Goal: Information Seeking & Learning: Learn about a topic

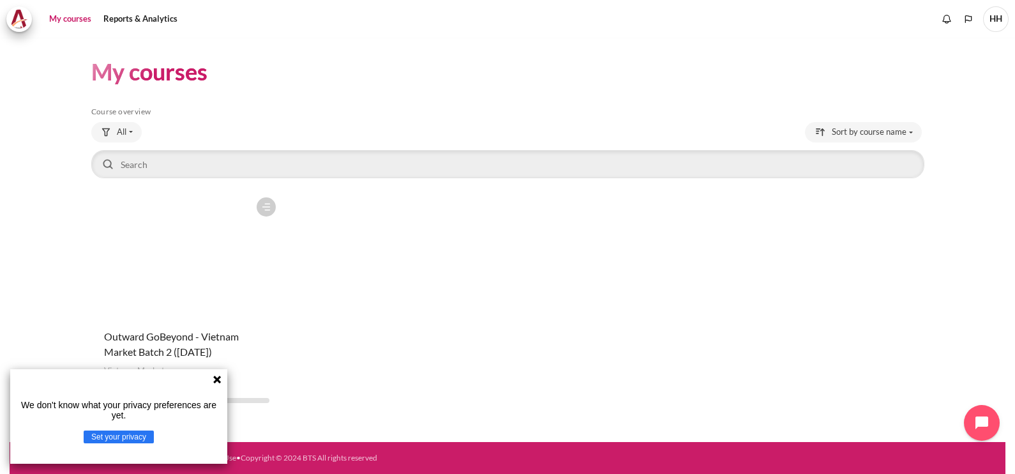
click at [217, 379] on icon at bounding box center [217, 379] width 8 height 8
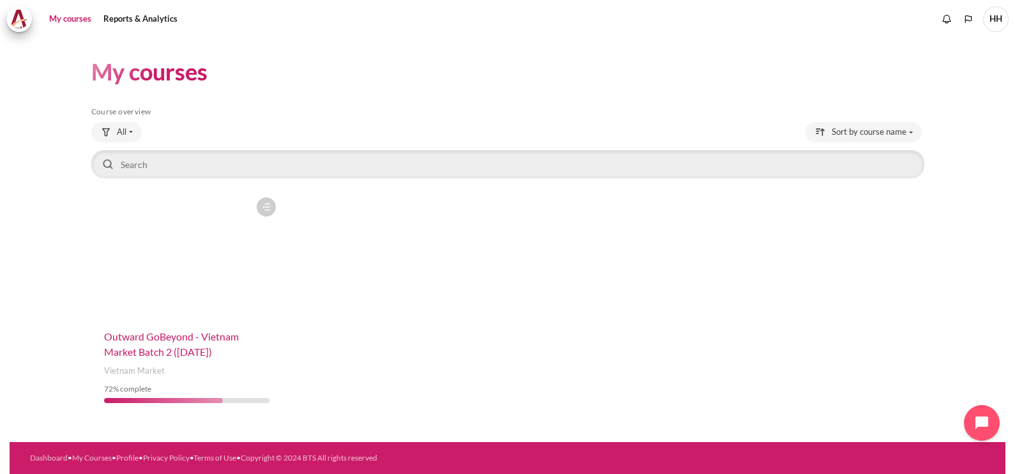
click at [179, 337] on span "Outward GoBeyond - Vietnam Market Batch 2 ([DATE])" at bounding box center [171, 343] width 135 height 27
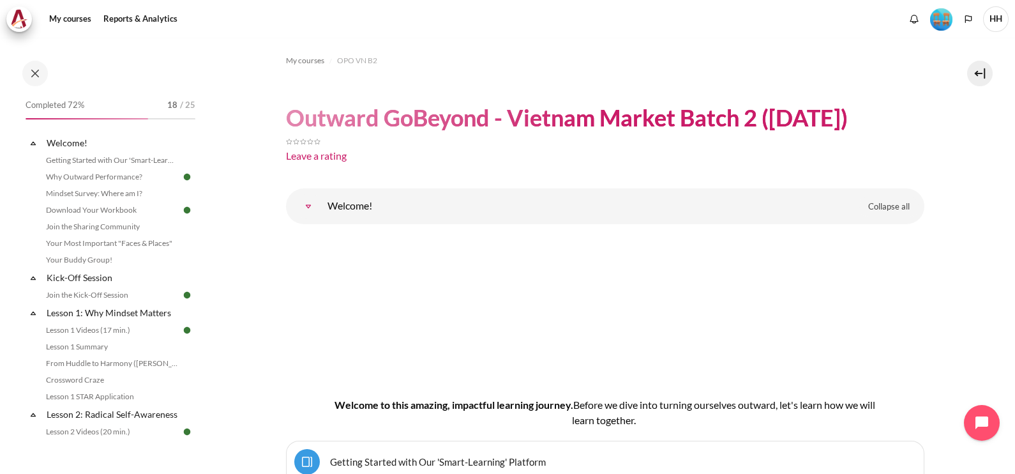
click at [939, 19] on img "Level #4" at bounding box center [941, 19] width 22 height 22
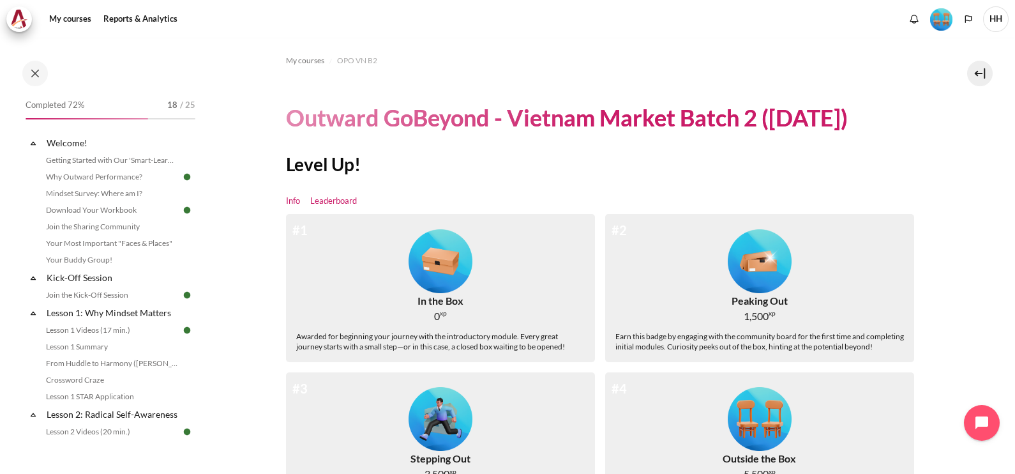
click at [330, 201] on link "Leaderboard" at bounding box center [333, 201] width 47 height 13
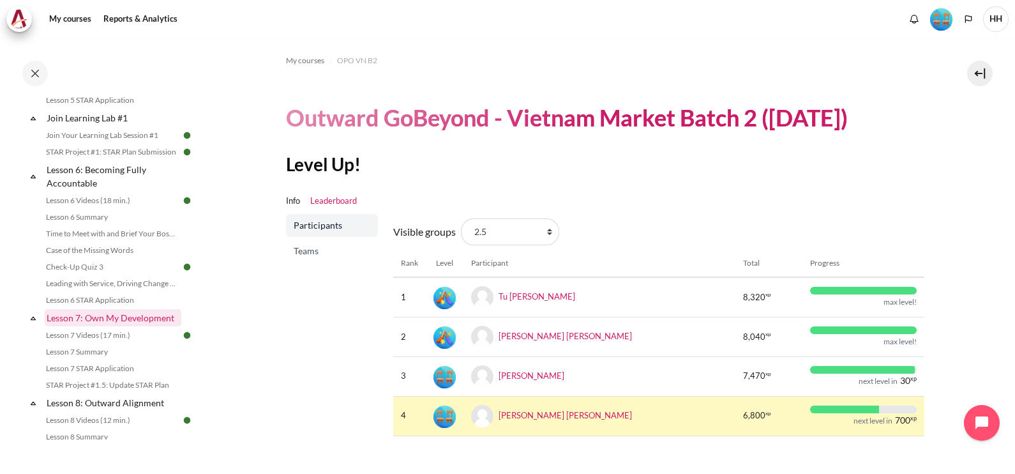
scroll to position [948, 0]
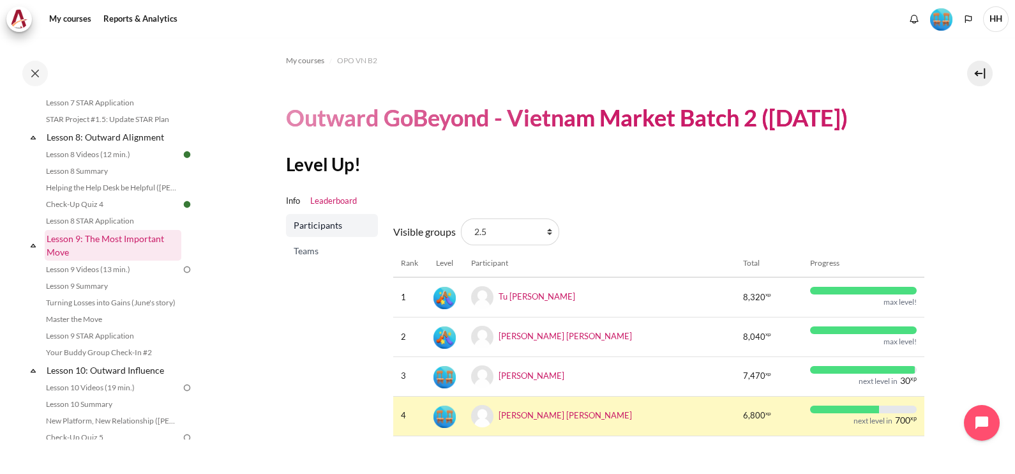
click at [74, 261] on link "Lesson 9: The Most Important Move" at bounding box center [113, 245] width 137 height 31
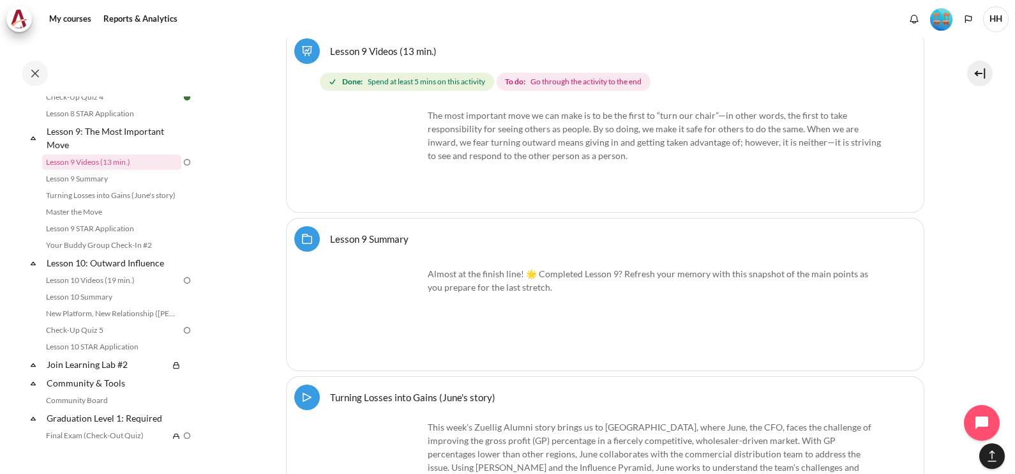
scroll to position [12190, 0]
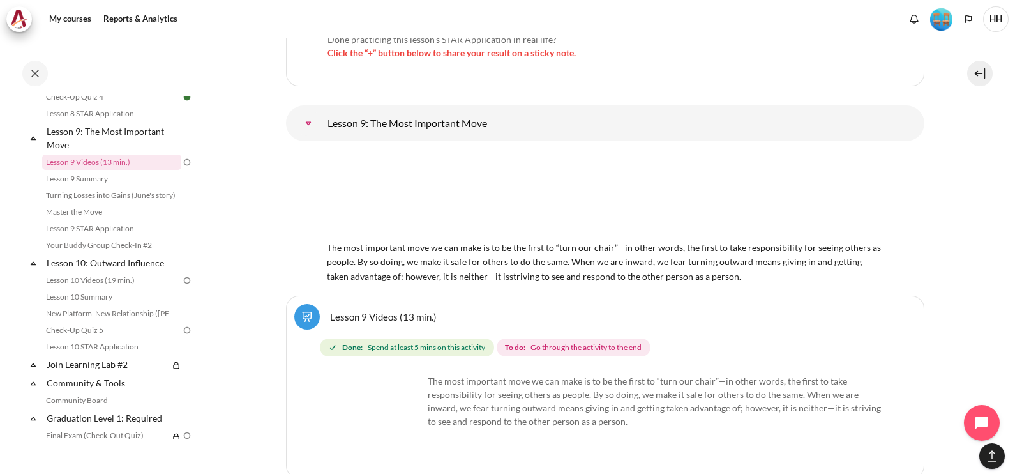
click at [392, 413] on img "Content" at bounding box center [376, 422] width 96 height 96
click at [356, 310] on link "Lesson 9 Videos (13 min.)" at bounding box center [383, 316] width 107 height 12
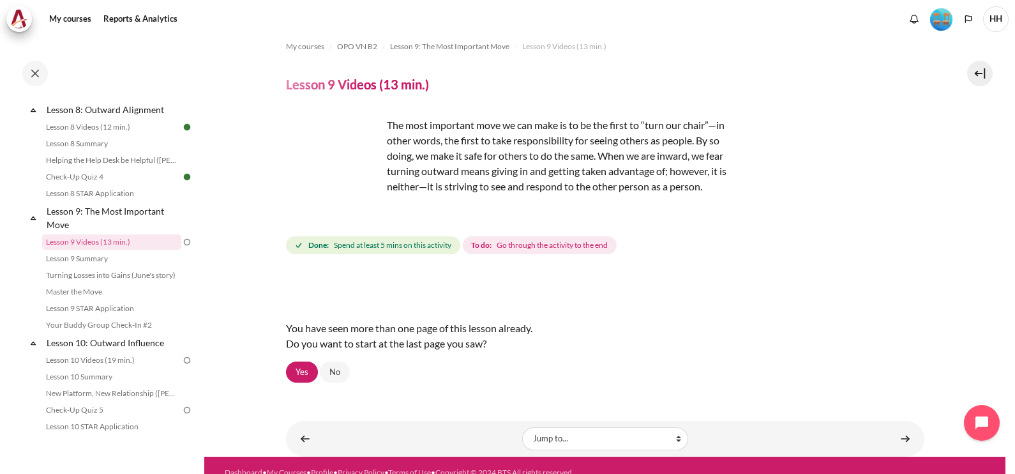
scroll to position [28, 0]
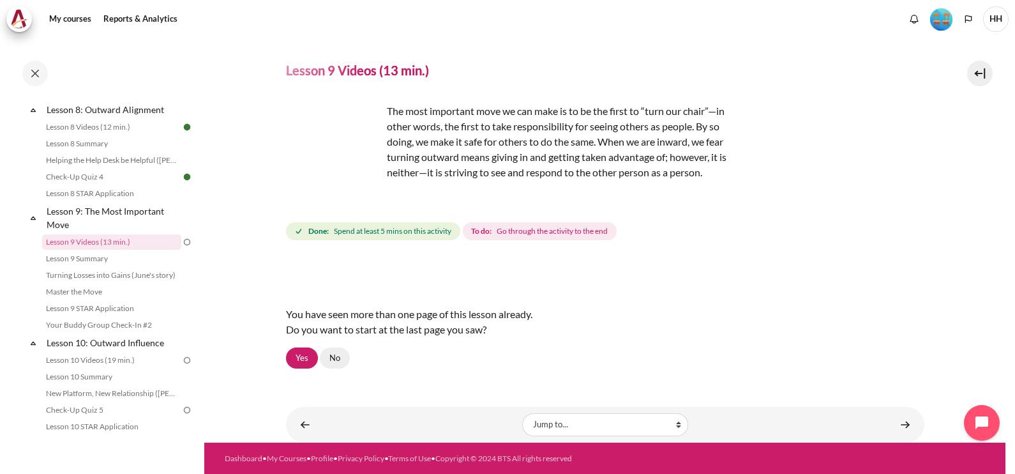
click at [338, 358] on link "No" at bounding box center [335, 358] width 30 height 22
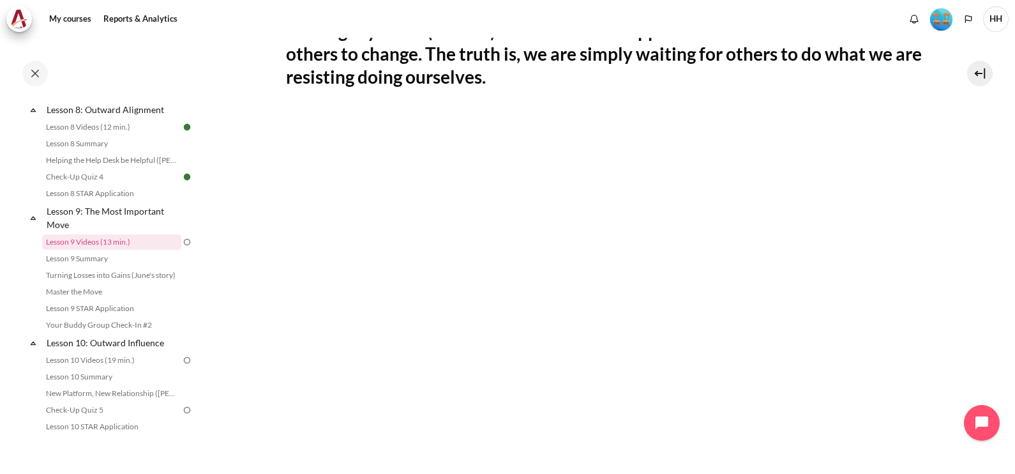
scroll to position [308, 0]
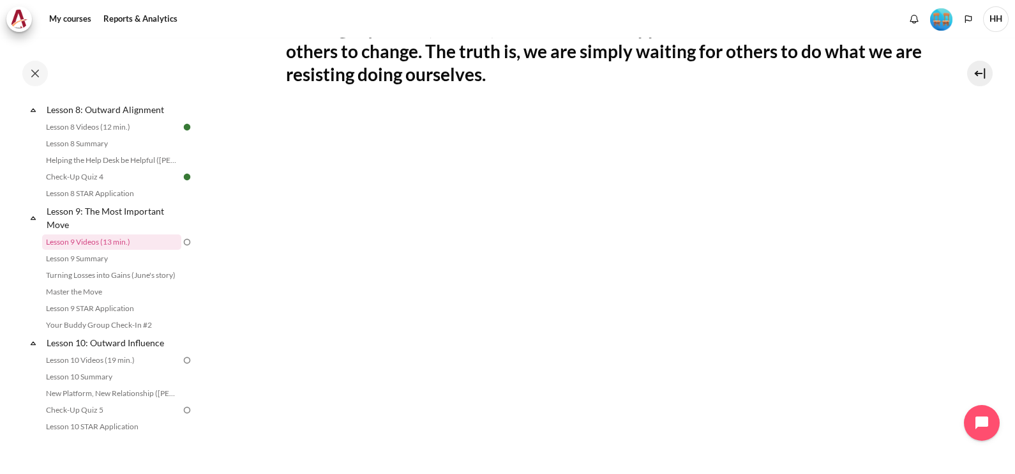
click at [236, 161] on section "My courses OPO VN B2 Lesson 9: The Most Important Move Lesson 9 Videos (13 min.…" at bounding box center [604, 230] width 801 height 1001
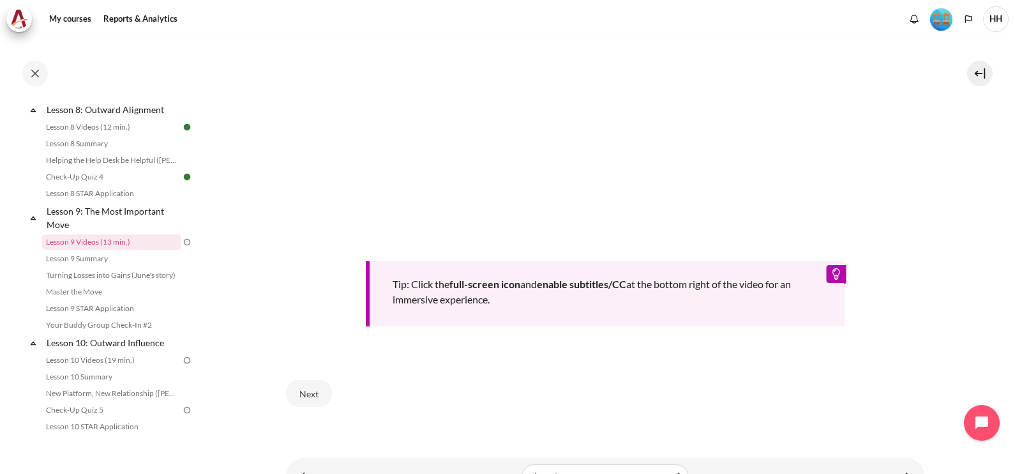
scroll to position [592, 0]
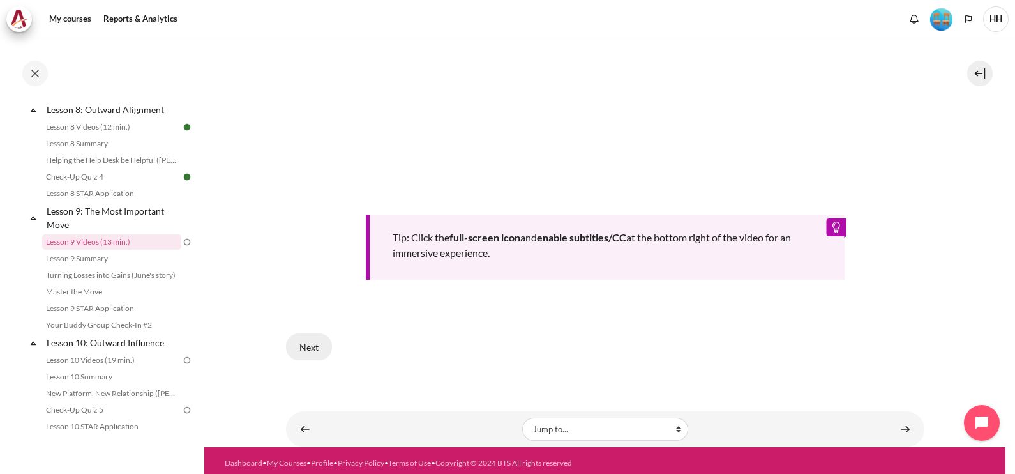
click at [310, 342] on button "Next" at bounding box center [309, 346] width 46 height 27
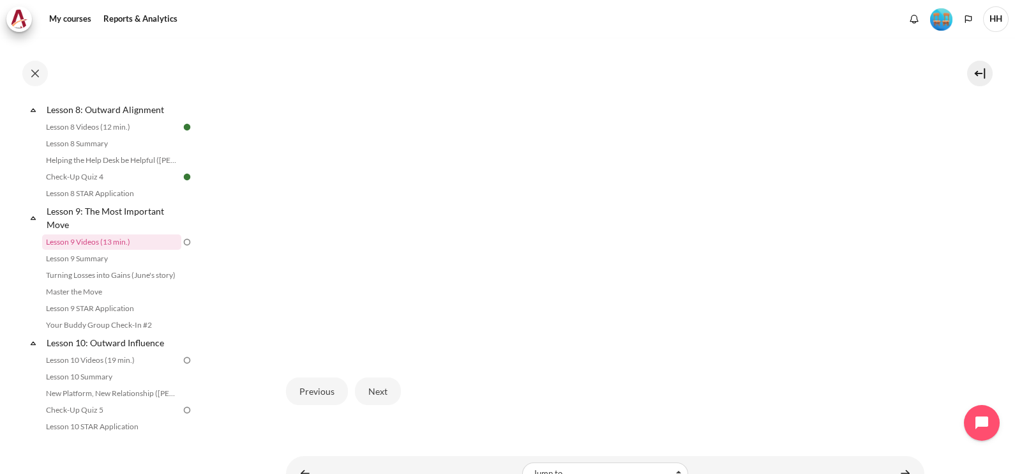
scroll to position [421, 0]
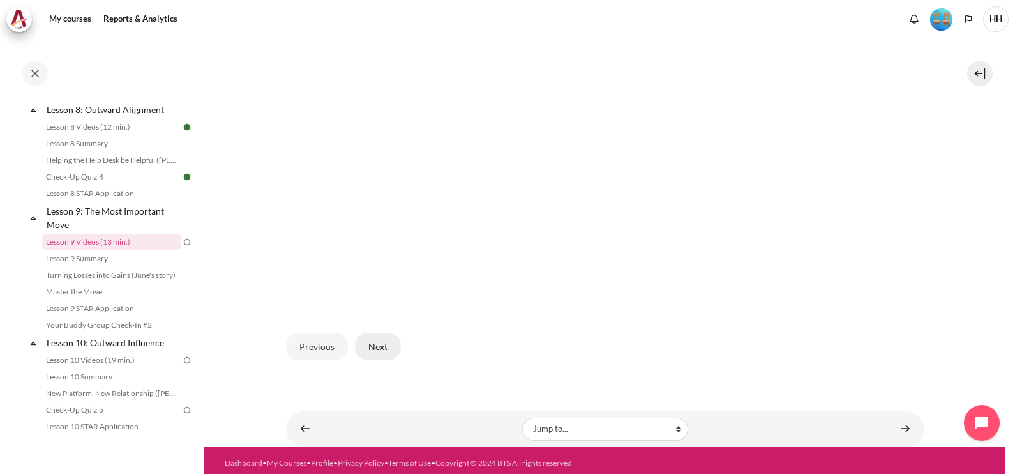
click at [378, 340] on button "Next" at bounding box center [378, 346] width 46 height 27
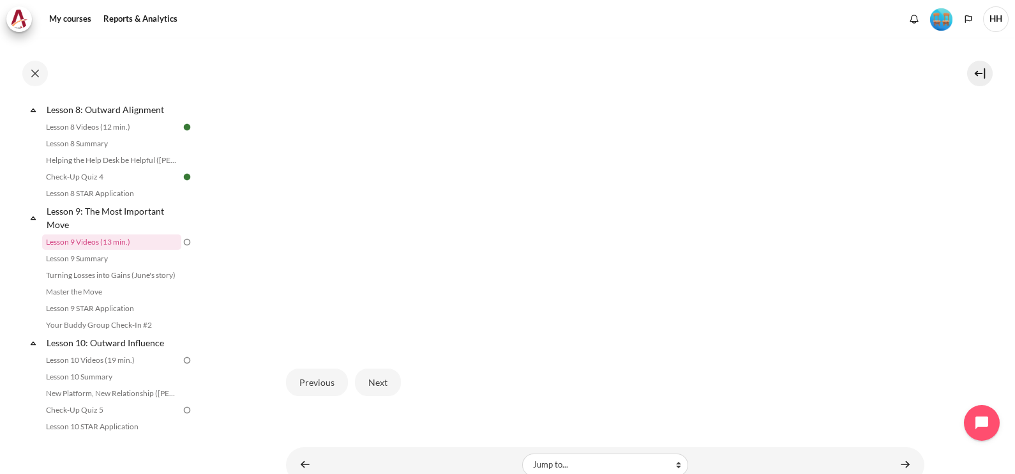
scroll to position [387, 0]
click at [389, 378] on button "Next" at bounding box center [378, 380] width 46 height 27
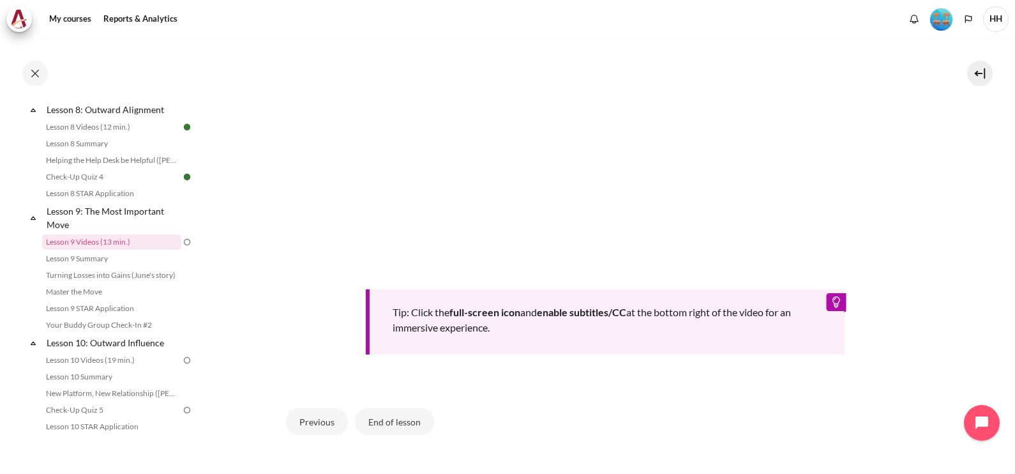
scroll to position [539, 0]
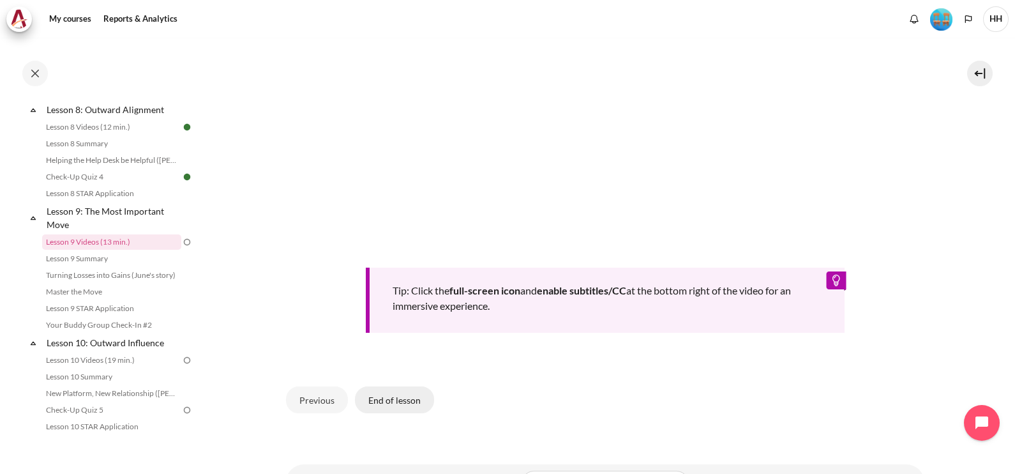
click at [403, 391] on button "End of lesson" at bounding box center [394, 399] width 79 height 27
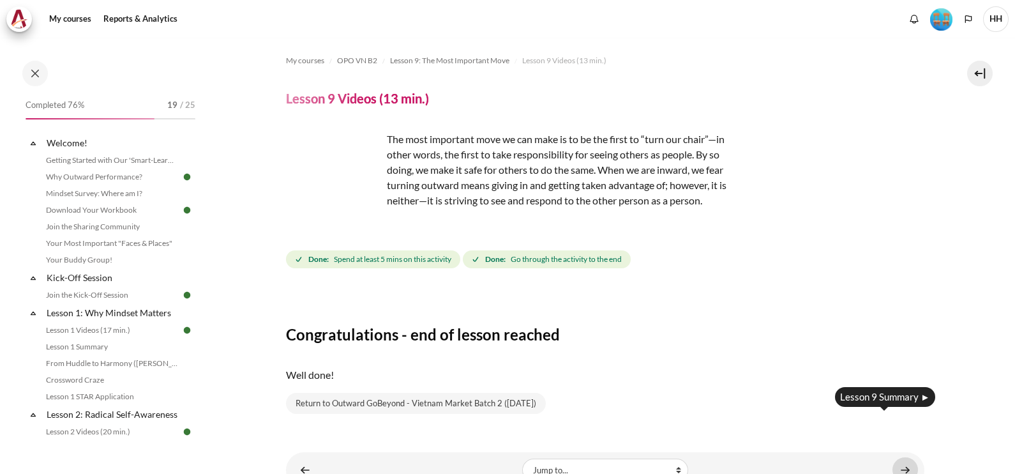
scroll to position [45, 0]
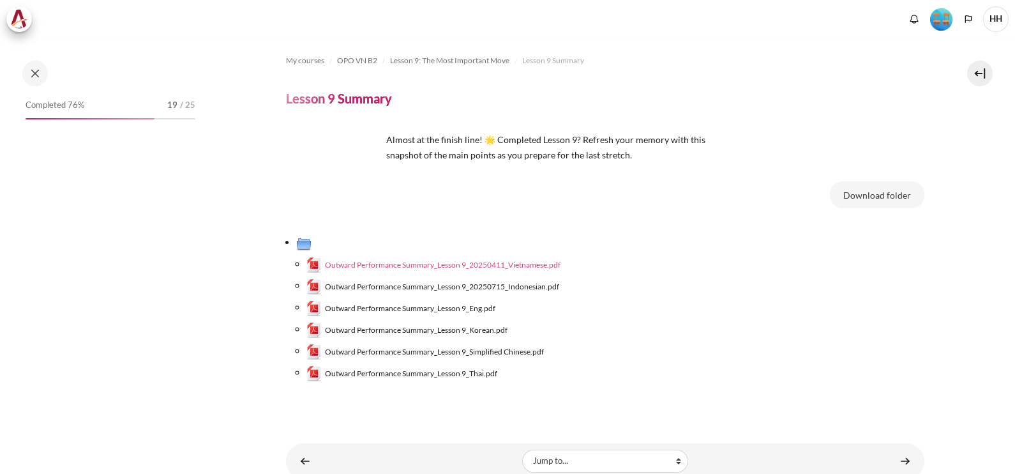
scroll to position [992, 0]
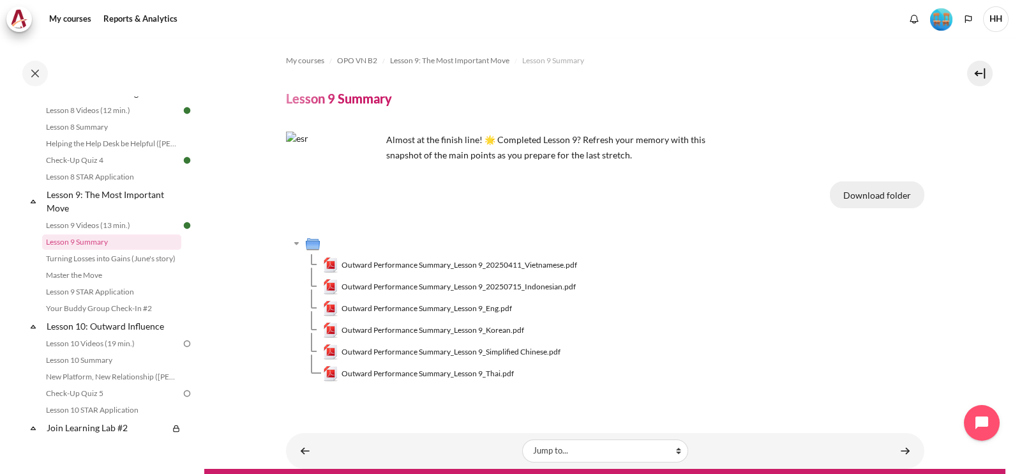
drag, startPoint x: 515, startPoint y: 264, endPoint x: 874, endPoint y: 195, distance: 364.8
click at [874, 195] on button "Download folder" at bounding box center [877, 194] width 95 height 27
click at [530, 260] on span "Outward Performance Summary_Lesson 9_20250411_Vietnamese.pdf" at bounding box center [460, 264] width 236 height 11
click at [482, 307] on span "Outward Performance Summary_Lesson 9_Eng.pdf" at bounding box center [427, 308] width 170 height 11
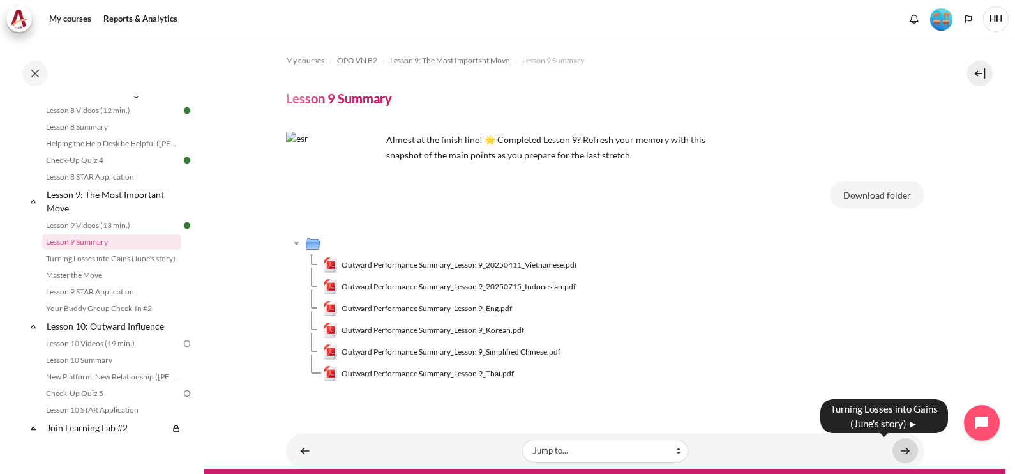
click at [896, 449] on link "Content" at bounding box center [906, 450] width 26 height 25
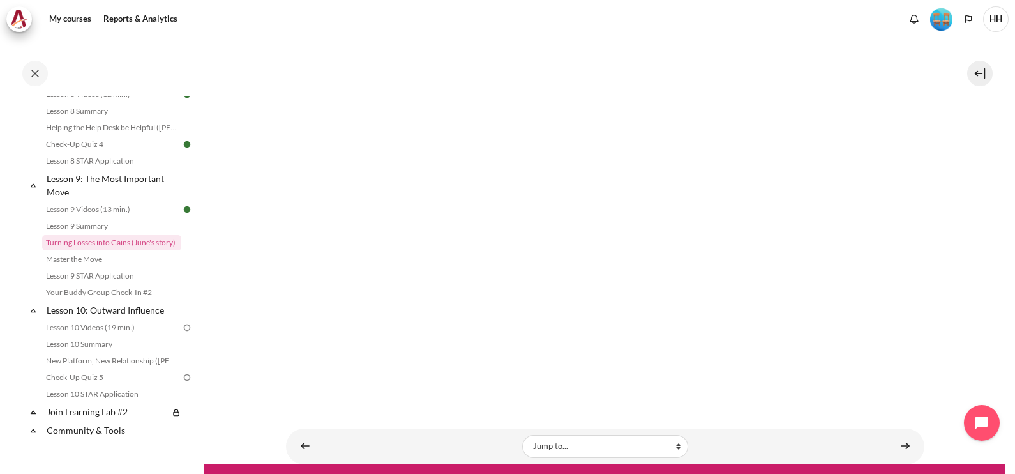
scroll to position [279, 0]
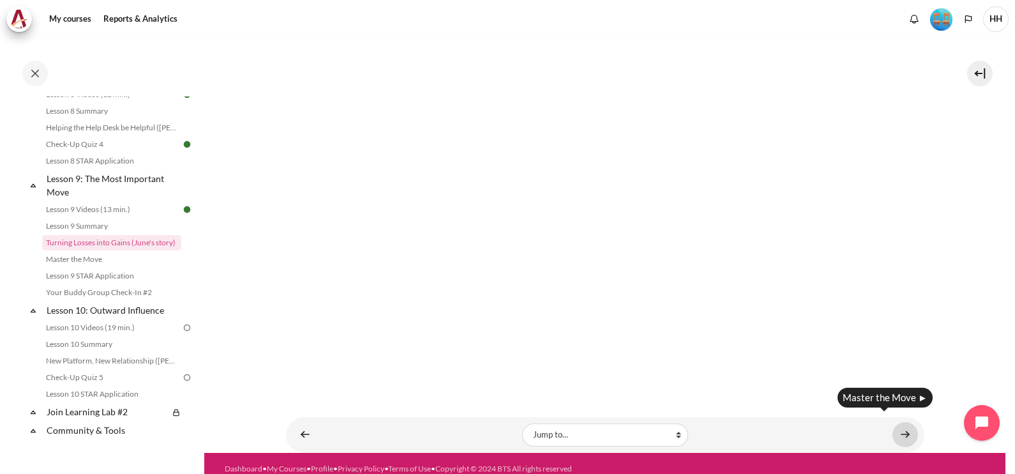
click at [895, 433] on link "Content" at bounding box center [906, 434] width 26 height 25
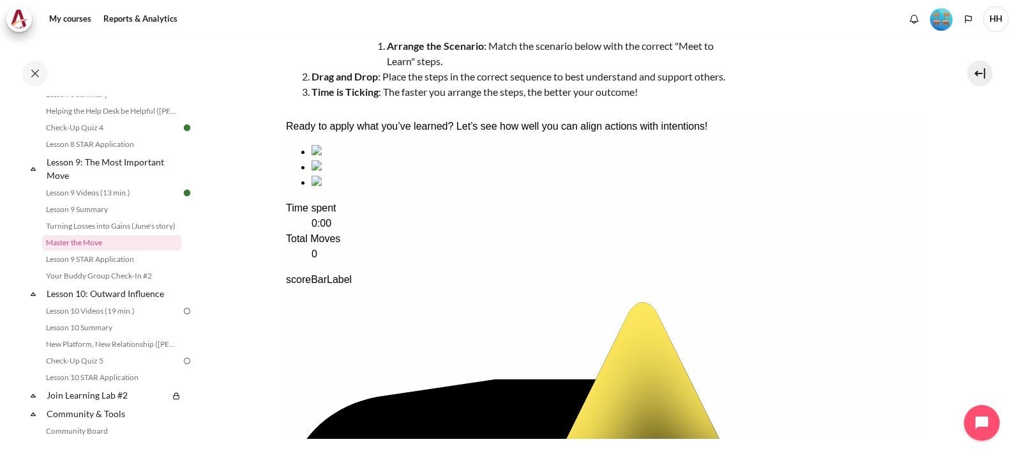
scroll to position [166, 0]
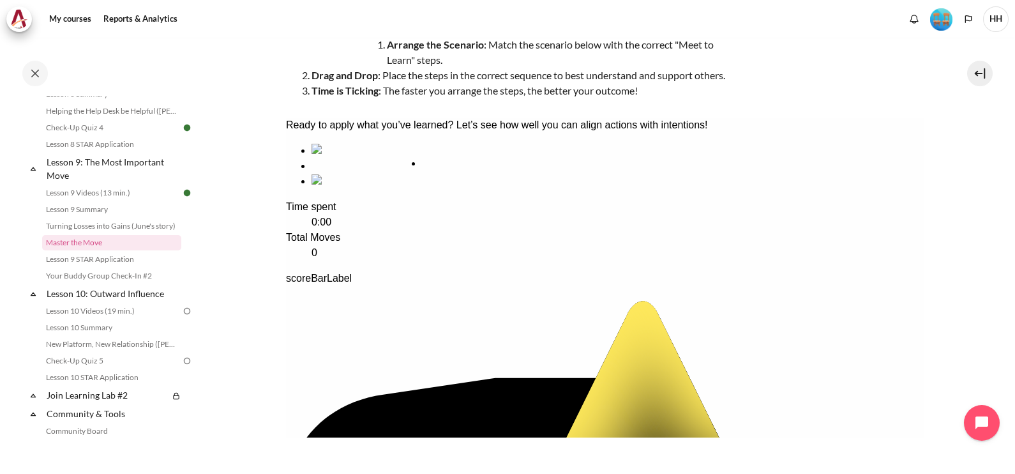
drag, startPoint x: 617, startPoint y: 255, endPoint x: 491, endPoint y: 246, distance: 126.7
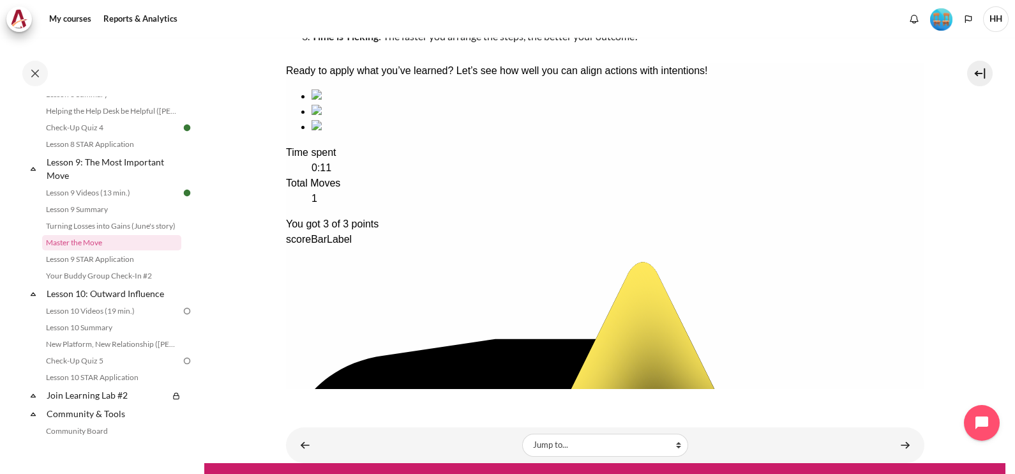
scroll to position [241, 0]
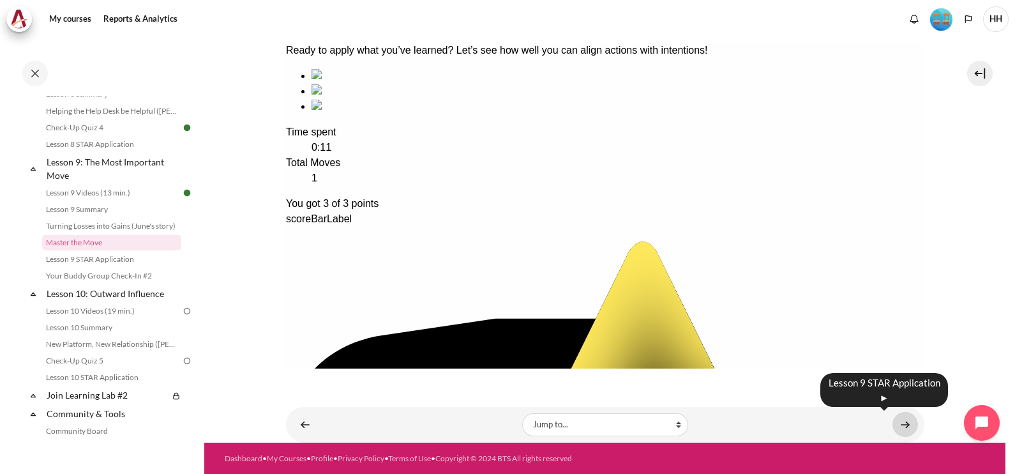
click at [897, 423] on link "Content" at bounding box center [906, 424] width 26 height 25
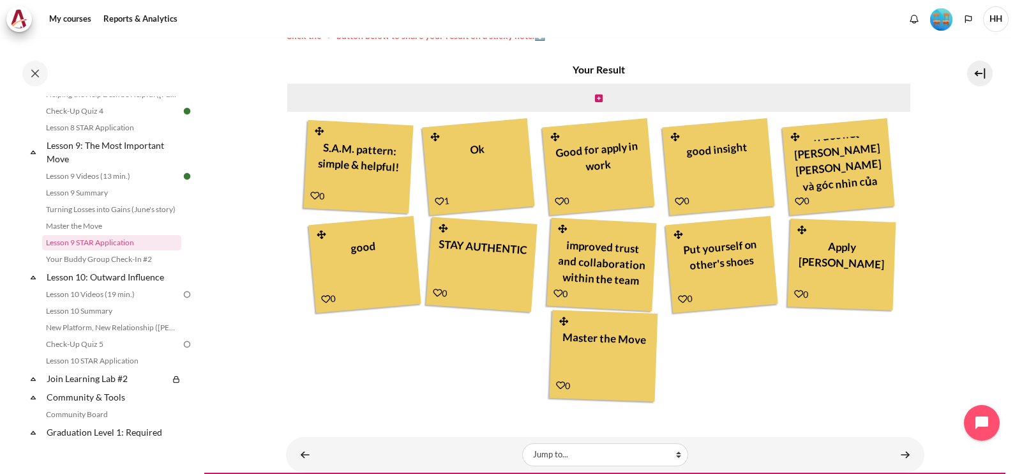
scroll to position [355, 0]
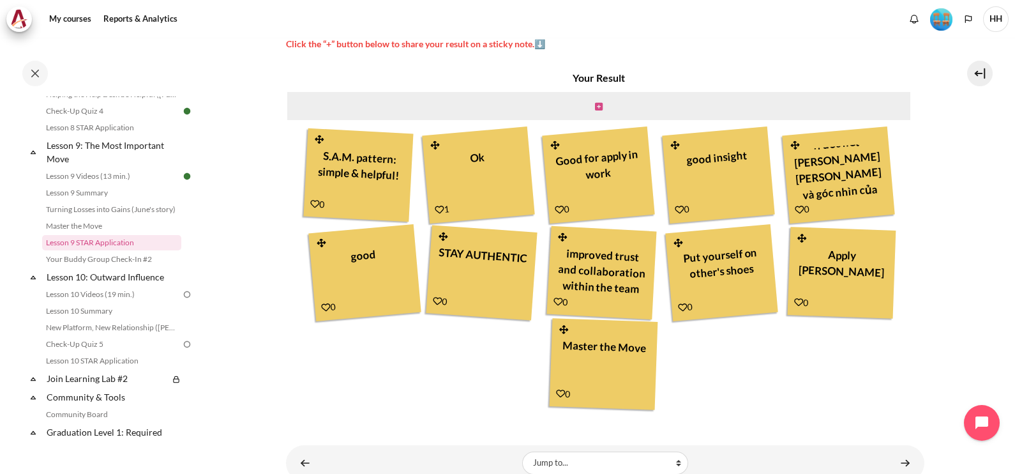
click at [595, 103] on icon "Content" at bounding box center [599, 106] width 8 height 9
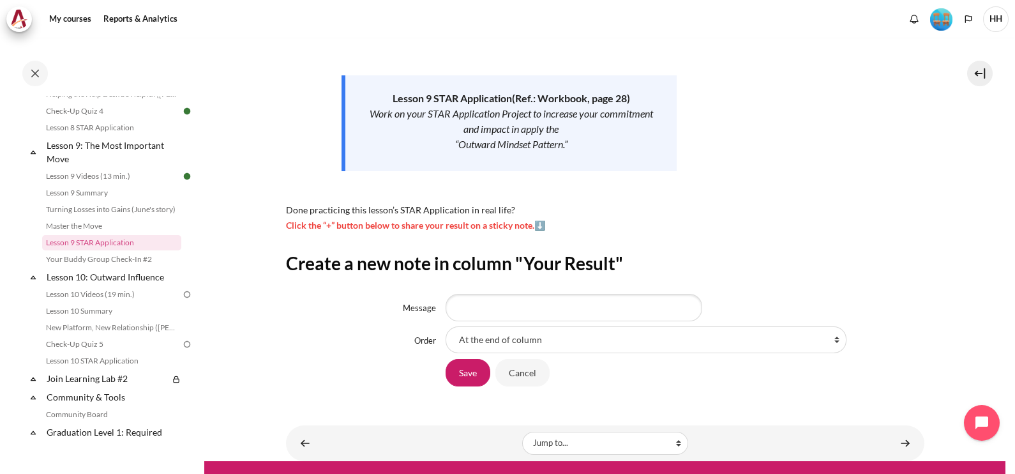
scroll to position [192, 0]
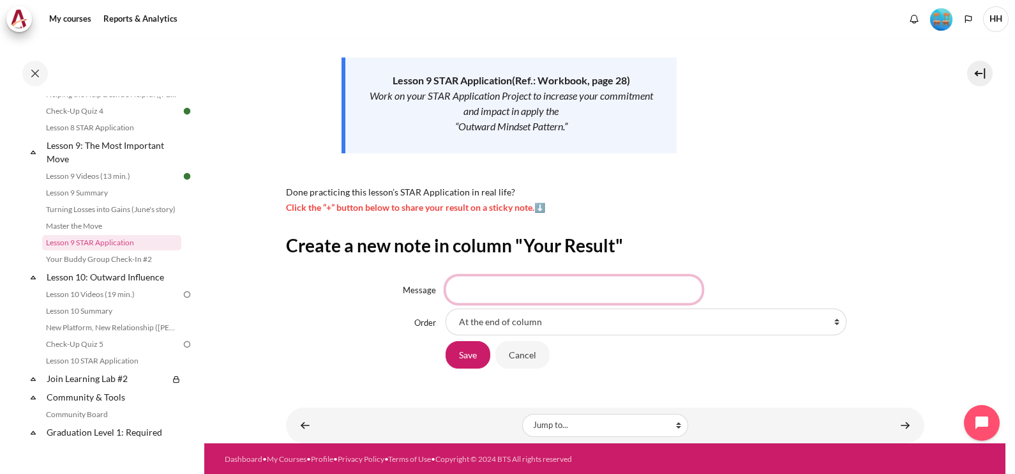
click at [474, 288] on input "Message" at bounding box center [574, 289] width 257 height 27
drag, startPoint x: 489, startPoint y: 287, endPoint x: 422, endPoint y: 289, distance: 66.4
click at [422, 289] on div "Message How to apply SAM" at bounding box center [605, 289] width 639 height 27
type input "Apply [PERSON_NAME]"
click at [467, 358] on input "Save" at bounding box center [468, 354] width 45 height 27
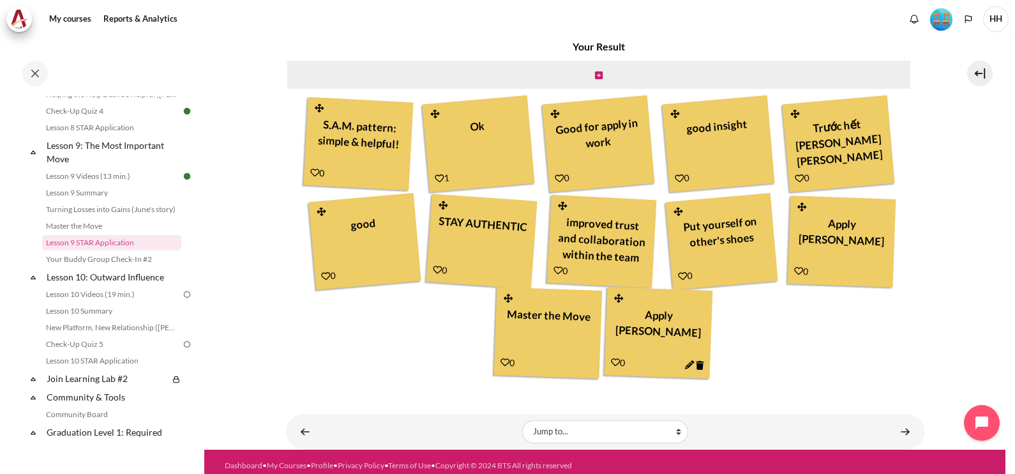
scroll to position [393, 0]
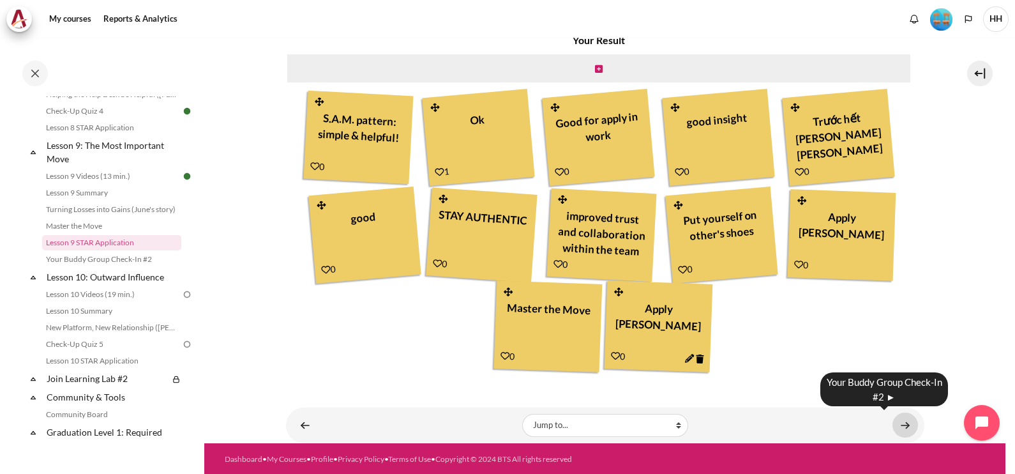
click at [897, 425] on link "Content" at bounding box center [906, 425] width 26 height 25
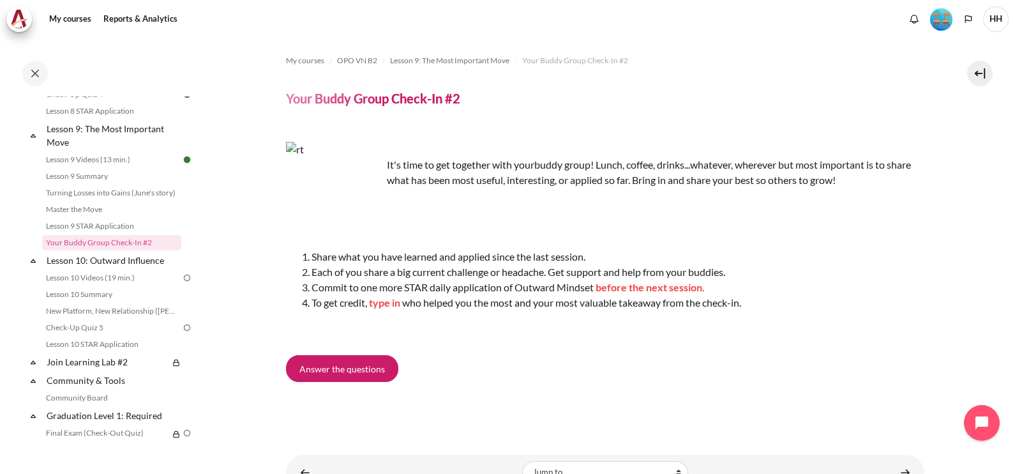
scroll to position [48, 0]
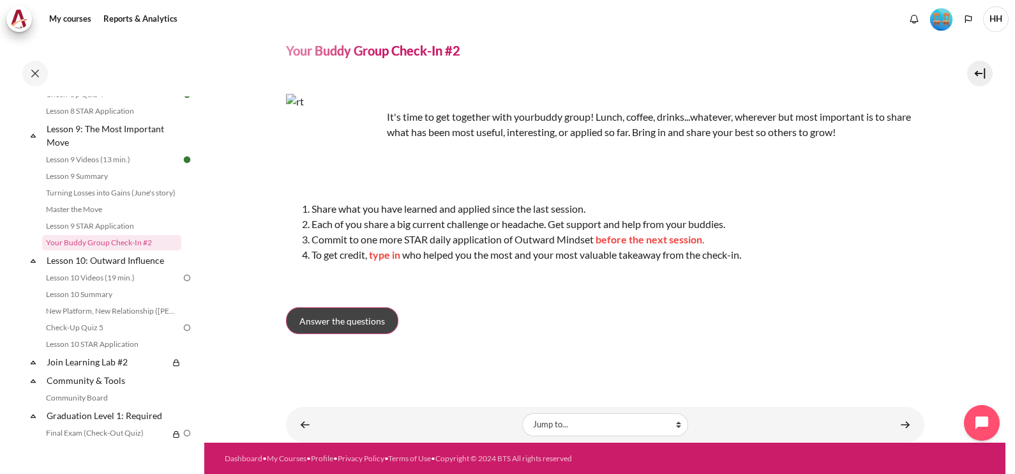
click at [354, 326] on span "Answer the questions" at bounding box center [342, 320] width 86 height 13
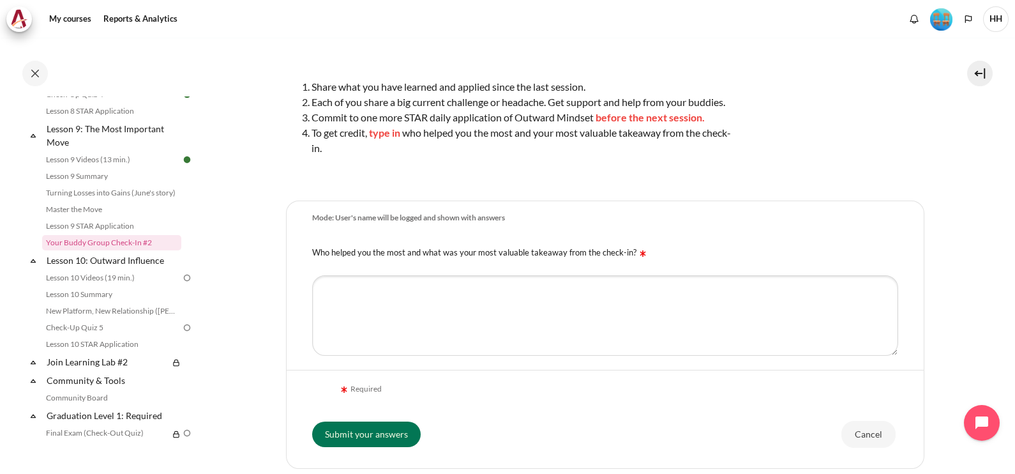
scroll to position [188, 0]
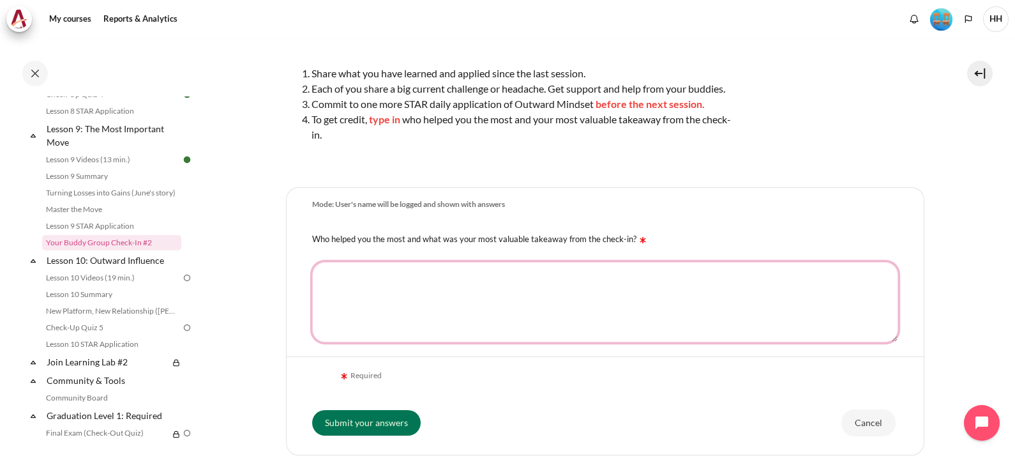
click at [628, 307] on textarea "Who helped you the most and what was your most valuable takeaway from the check…" at bounding box center [605, 302] width 586 height 80
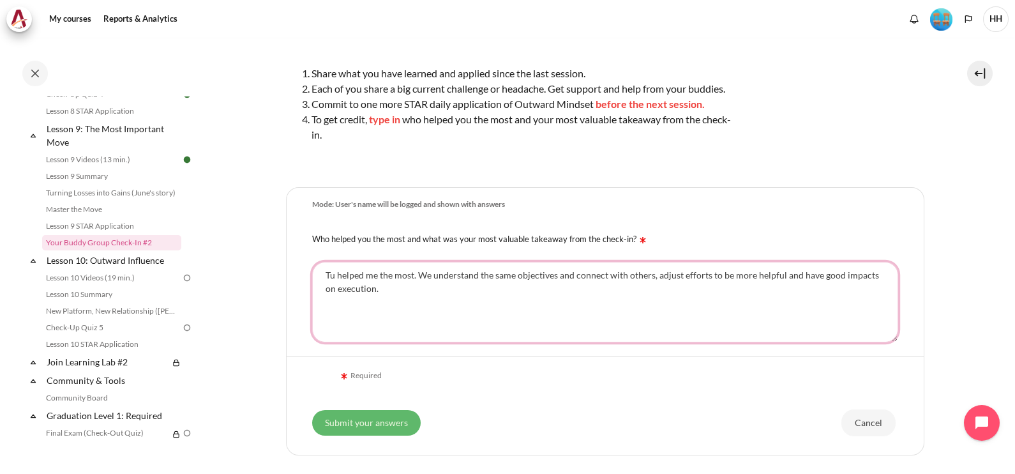
type textarea "Tu helped me the most. We understand the same objectives and connect with other…"
click at [386, 434] on input "Submit your answers" at bounding box center [366, 423] width 109 height 26
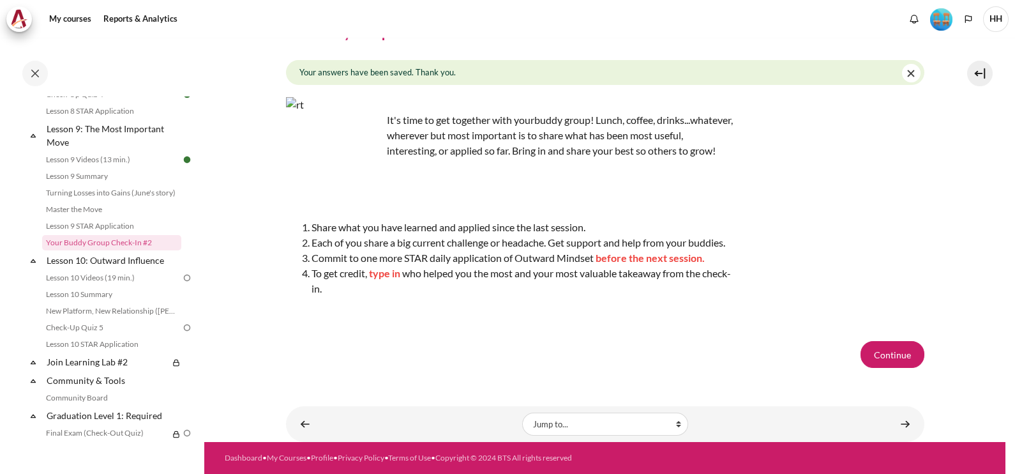
scroll to position [80, 0]
click at [877, 354] on button "Continue" at bounding box center [893, 354] width 64 height 27
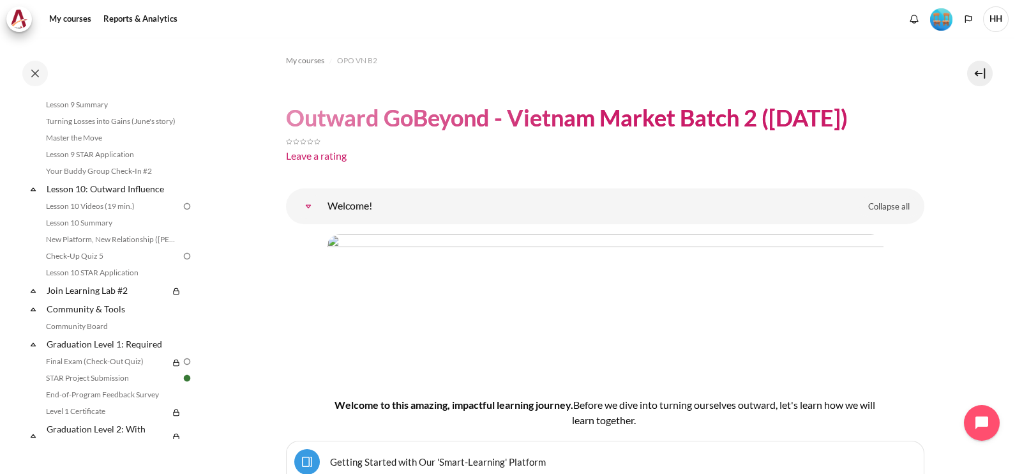
scroll to position [1153, 0]
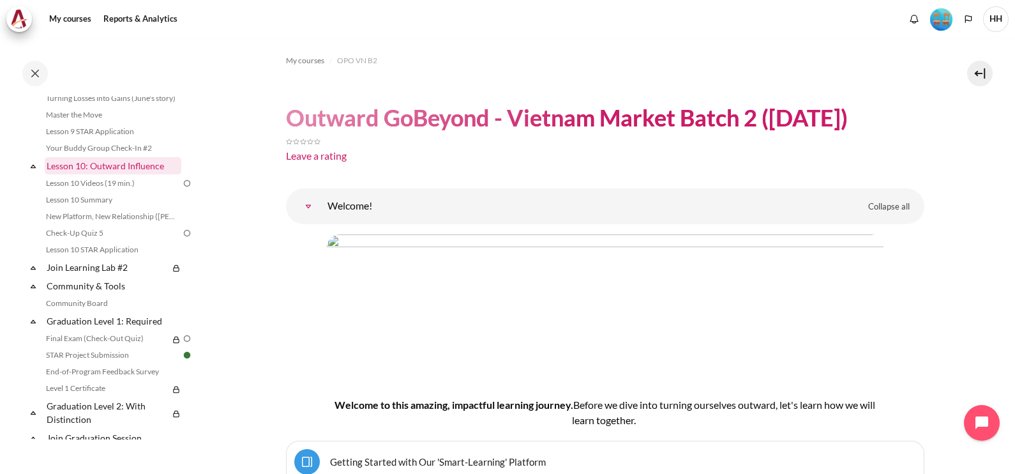
click at [118, 174] on link "Lesson 10: Outward Influence" at bounding box center [113, 165] width 137 height 17
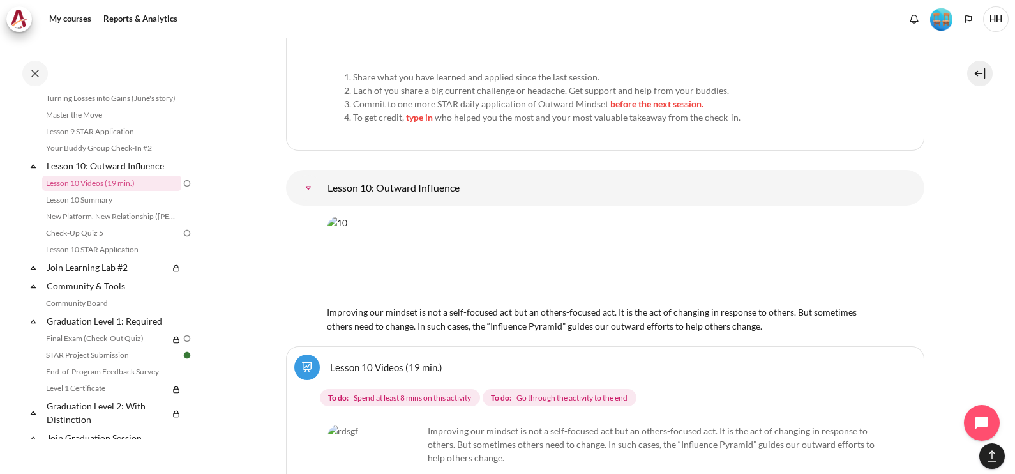
click at [391, 361] on link "Lesson 10 Videos (19 min.)" at bounding box center [386, 367] width 112 height 12
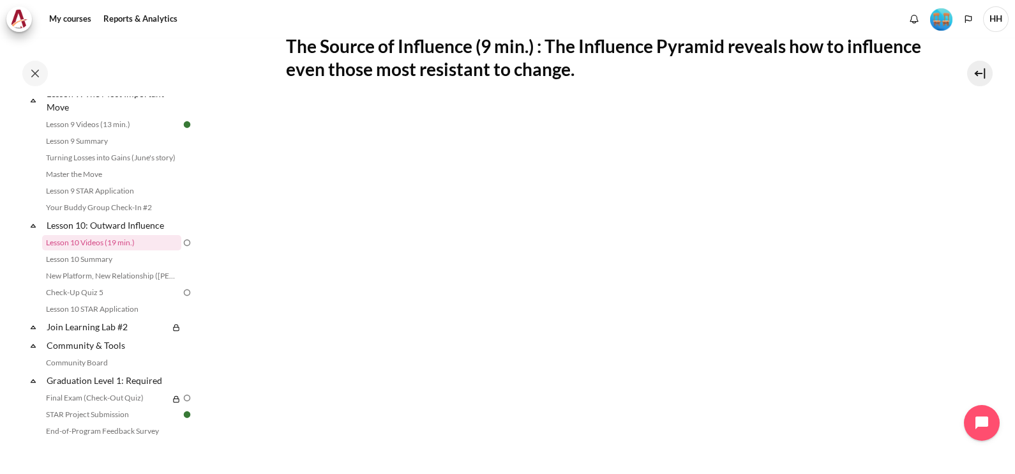
scroll to position [276, 0]
